Goal: Check status: Check status

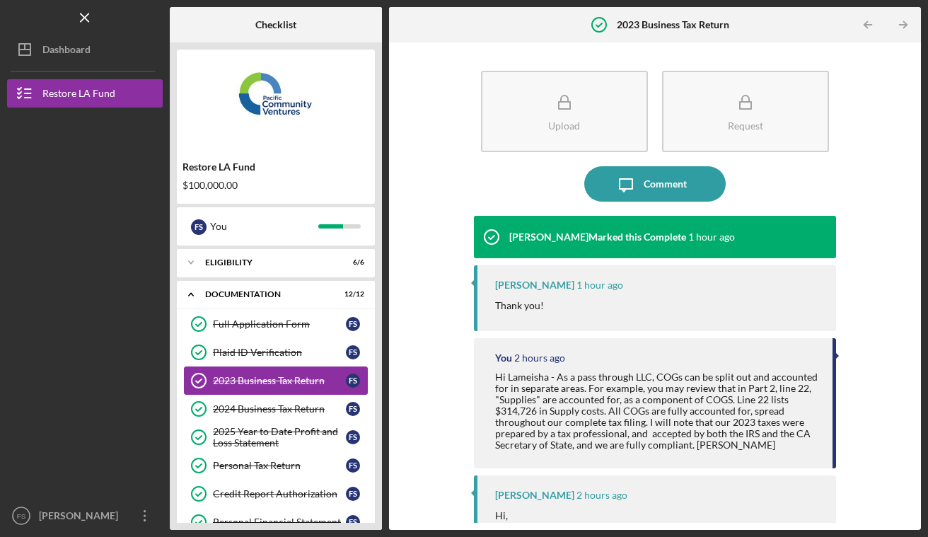
scroll to position [37, 0]
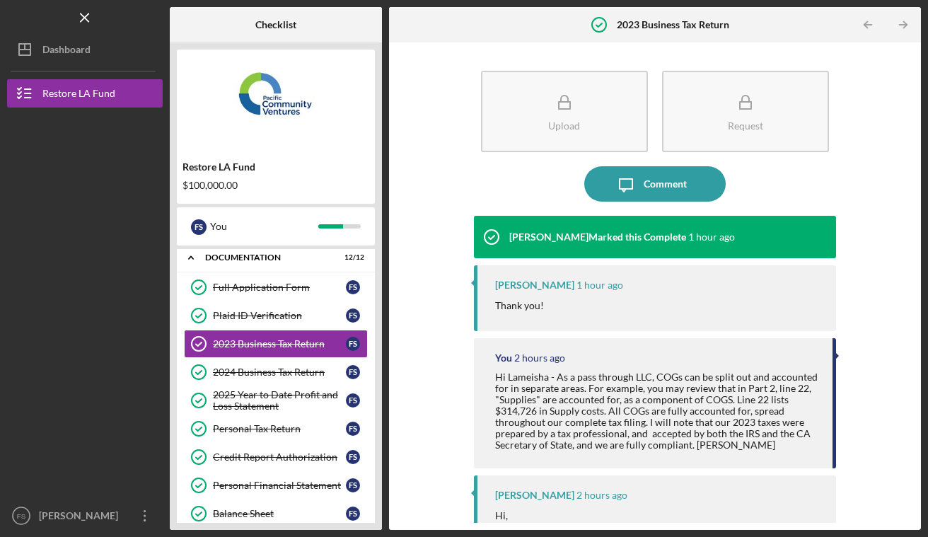
click at [399, 285] on div "Upload Request Icon/Message Comment [PERSON_NAME] Marked this Complete 1 hour a…" at bounding box center [655, 285] width 518 height 473
click at [276, 280] on link "Full Application Form Full Application Form F S" at bounding box center [276, 287] width 184 height 28
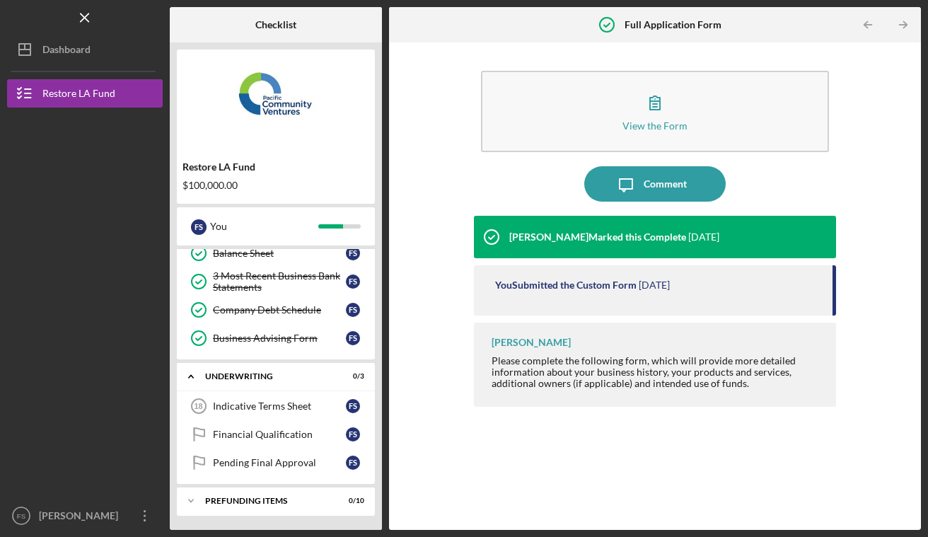
scroll to position [296, 0]
click at [259, 410] on div "Indicative Terms Sheet" at bounding box center [279, 407] width 133 height 11
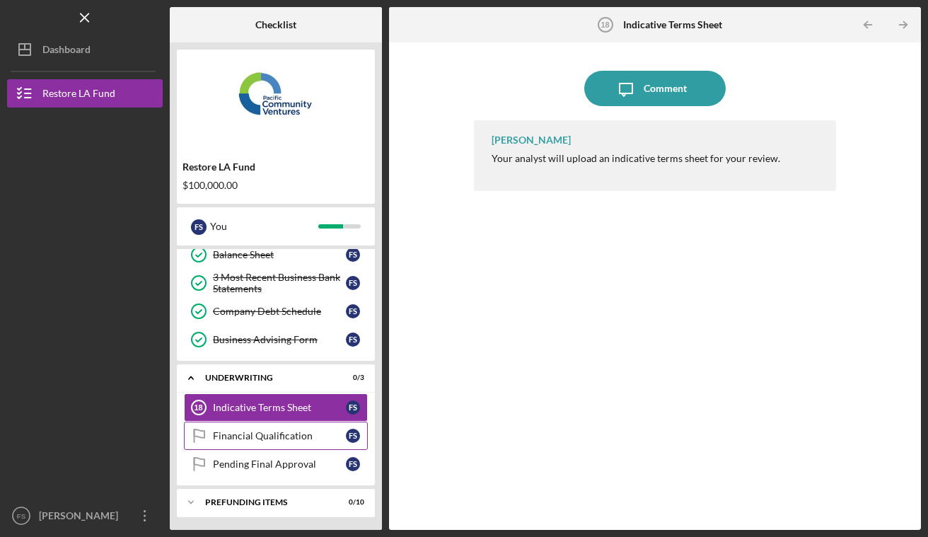
click at [316, 425] on link "Financial Qualification Financial Qualification F S" at bounding box center [276, 435] width 184 height 28
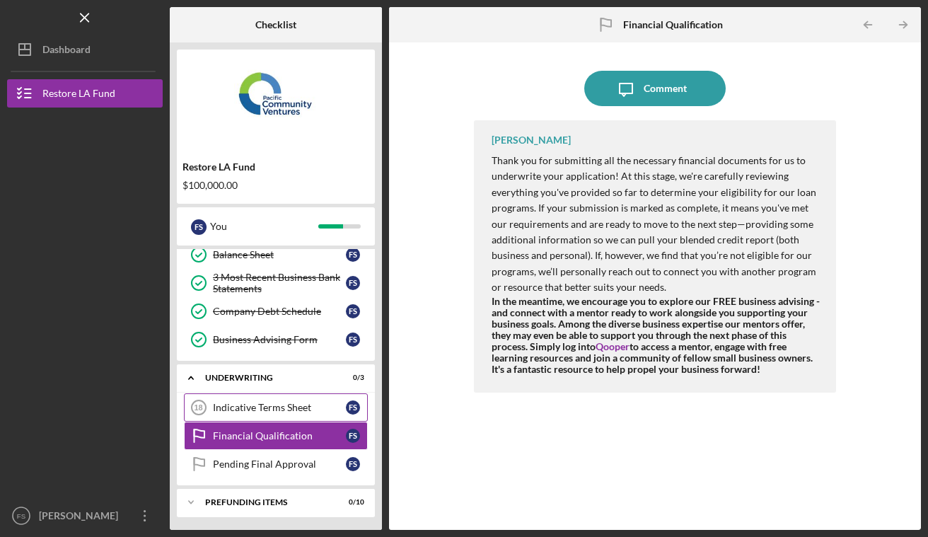
click at [290, 401] on link "Indicative Terms Sheet 18 Indicative Terms Sheet F S" at bounding box center [276, 407] width 184 height 28
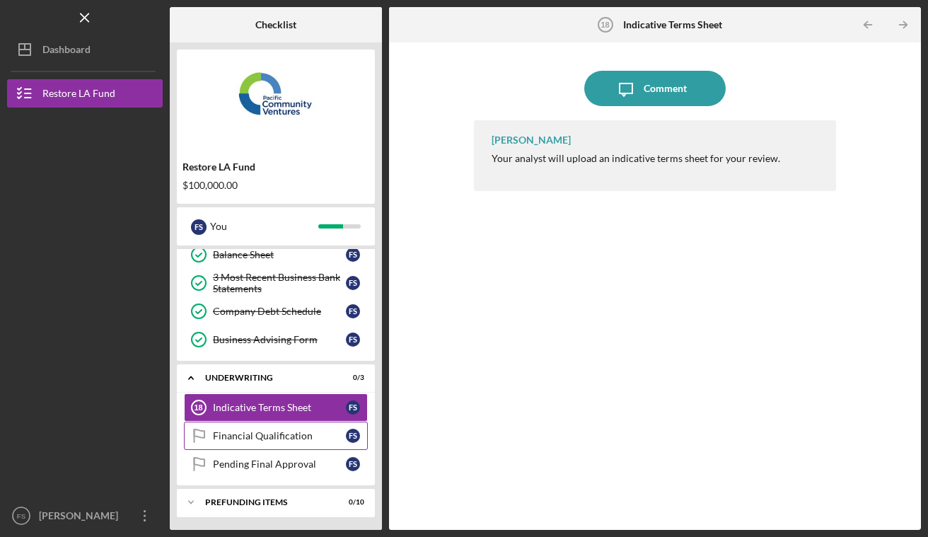
click at [274, 441] on link "Financial Qualification Financial Qualification F S" at bounding box center [276, 435] width 184 height 28
